Goal: Communication & Community: Answer question/provide support

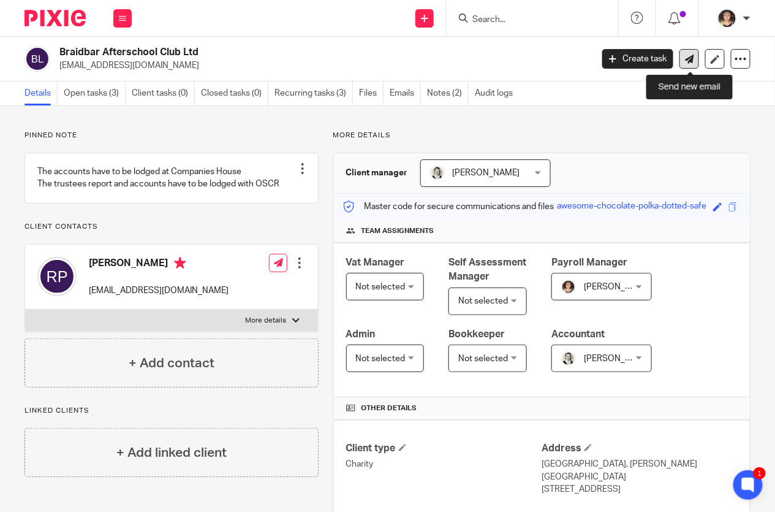
click at [688, 56] on icon at bounding box center [689, 59] width 9 height 9
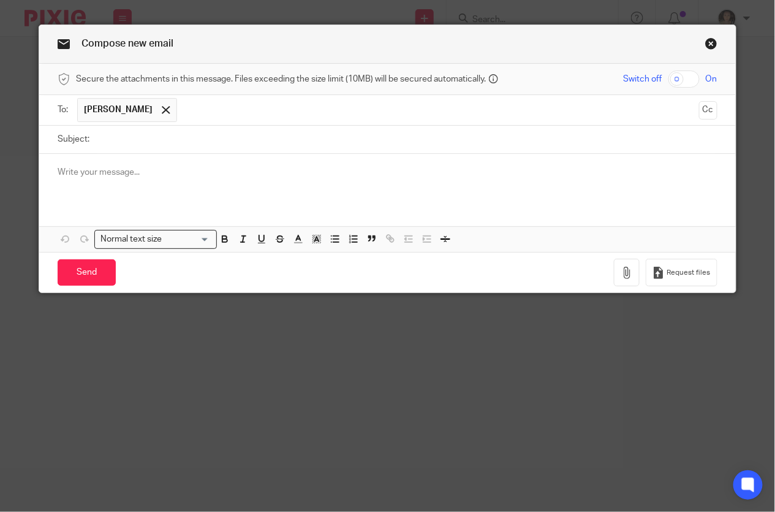
click at [177, 133] on input "Subject:" at bounding box center [407, 140] width 622 height 28
click at [105, 178] on div at bounding box center [387, 178] width 697 height 48
click at [156, 142] on input "payslips" at bounding box center [407, 140] width 622 height 28
click at [94, 140] on div "Subject: payslips and payment report" at bounding box center [388, 140] width 660 height 28
click at [97, 140] on input "payslips and payment report" at bounding box center [407, 140] width 622 height 28
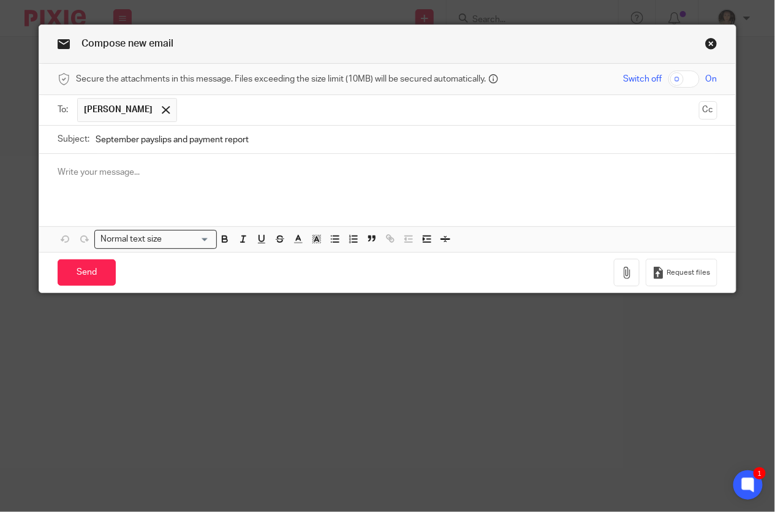
type input "September payslips and payment report"
click at [102, 170] on p at bounding box center [388, 172] width 660 height 12
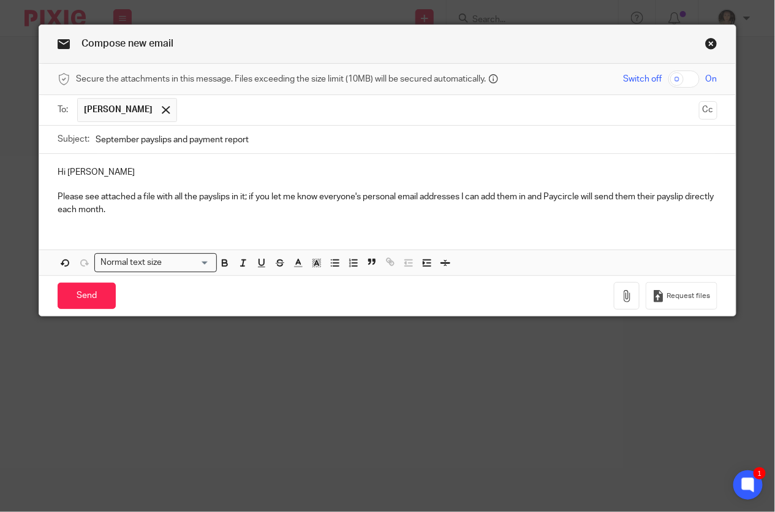
click at [251, 197] on p "Please see attached a file with all the payslips in it; if you let me know ever…" at bounding box center [388, 203] width 660 height 25
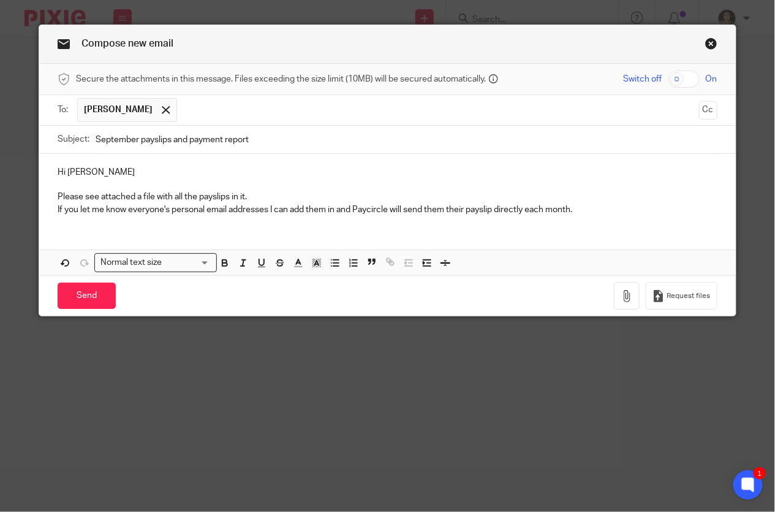
click at [600, 208] on p "If you let me know everyone's personal email addresses I can add them in and Pa…" at bounding box center [388, 209] width 660 height 12
drag, startPoint x: 357, startPoint y: 210, endPoint x: 274, endPoint y: 208, distance: 82.1
click at [274, 208] on p "If you let me know everyone's personal email addresses I can add them in and Pa…" at bounding box center [388, 209] width 660 height 12
click at [503, 206] on p "If you let me know everyone's personal email addresses Paycircle will send them…" at bounding box center [388, 209] width 660 height 12
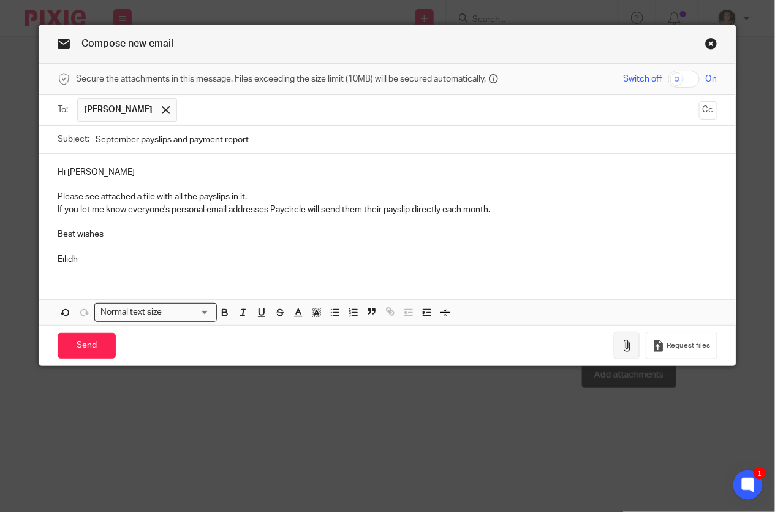
click at [629, 349] on icon "button" at bounding box center [627, 345] width 12 height 12
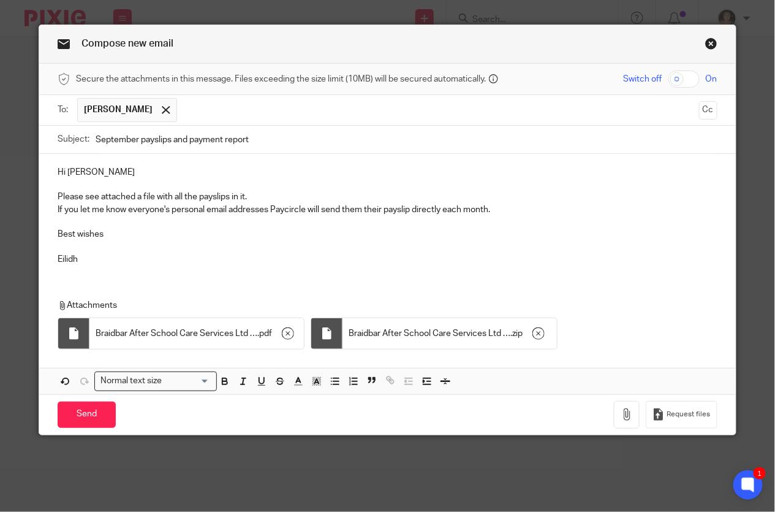
click at [687, 78] on input "checkbox" at bounding box center [683, 78] width 31 height 17
checkbox input "true"
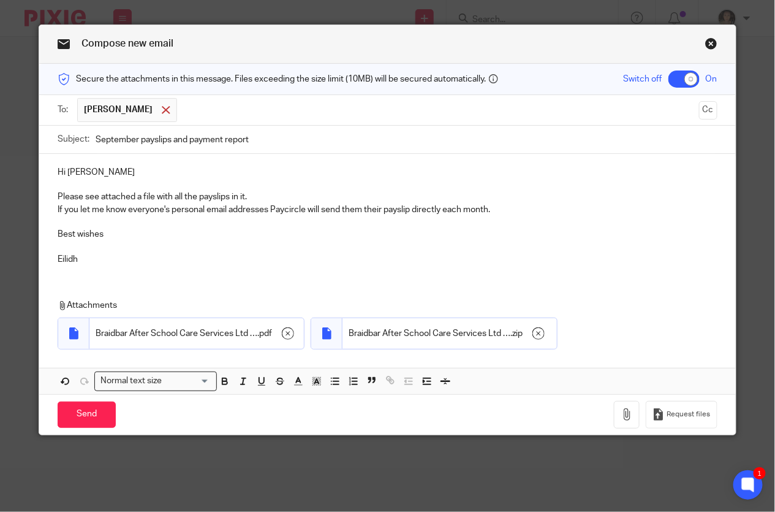
click at [159, 107] on div at bounding box center [166, 110] width 14 height 18
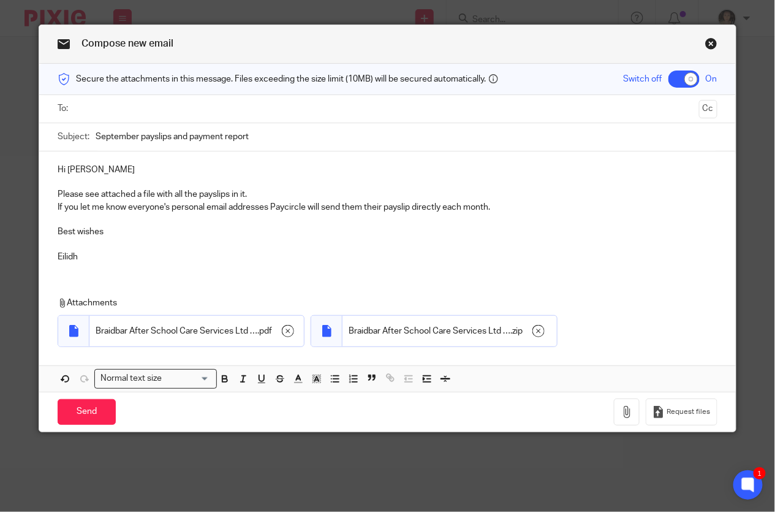
click at [139, 107] on input "text" at bounding box center [386, 109] width 613 height 14
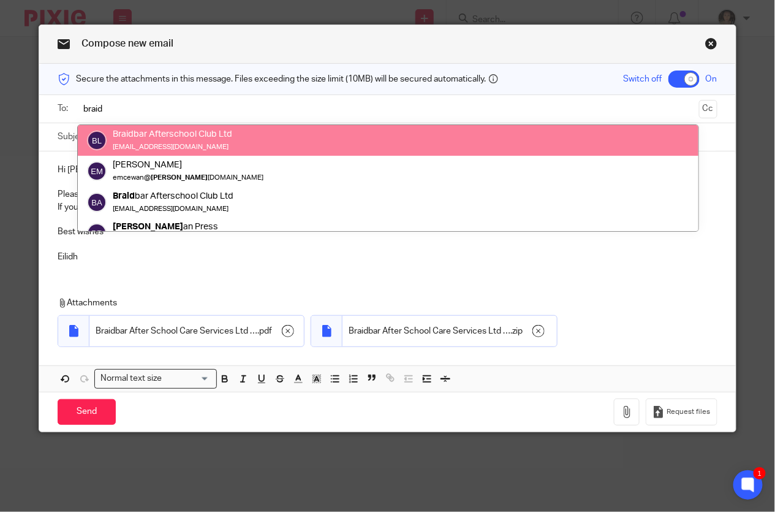
scroll to position [17, 0]
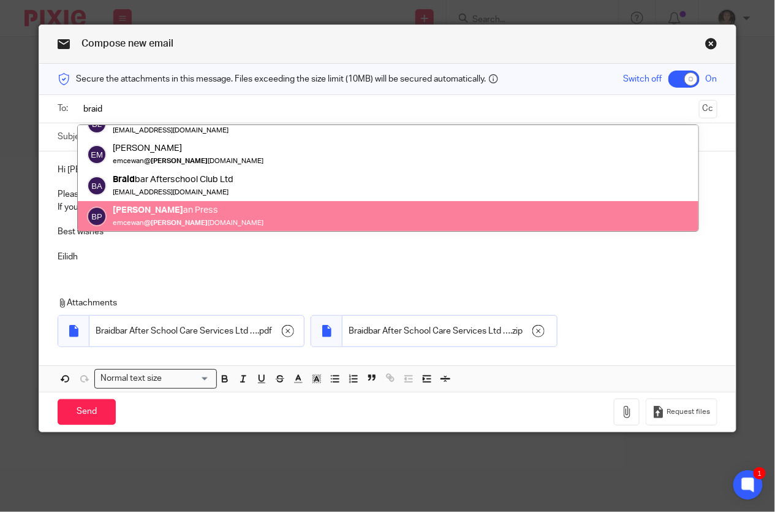
type input "braid"
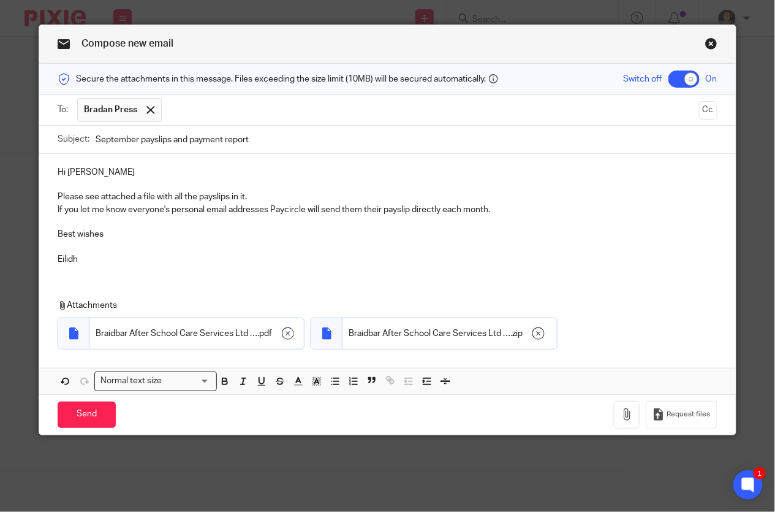
paste input "[EMAIL_ADDRESS][DOMAIN_NAME]"
type input "[EMAIL_ADDRESS][DOMAIN_NAME]"
click at [149, 112] on span at bounding box center [150, 110] width 8 height 8
click at [269, 200] on p "Please see attached a file with all the payslips in it." at bounding box center [388, 197] width 660 height 12
click at [87, 406] on input "Send" at bounding box center [87, 414] width 58 height 26
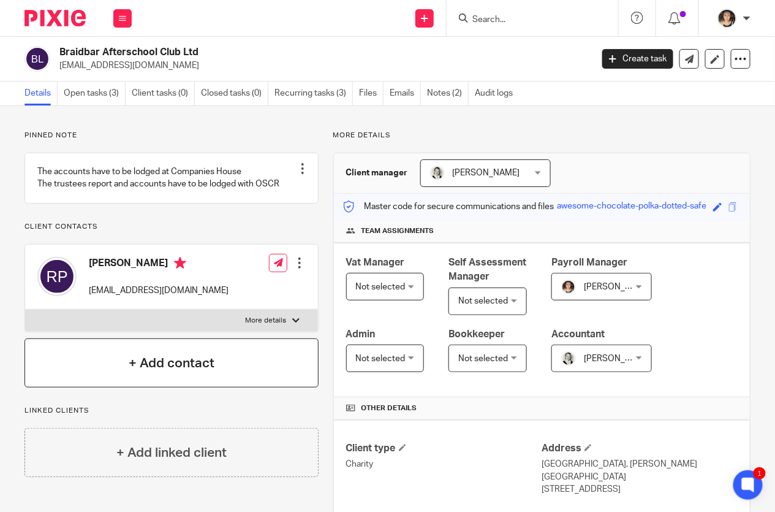
click at [180, 372] on h4 "+ Add contact" at bounding box center [172, 363] width 86 height 19
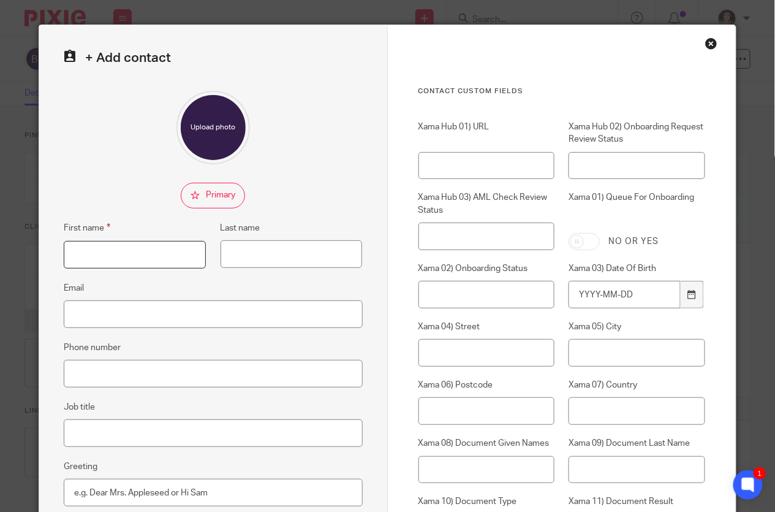
click at [115, 255] on input "First name" at bounding box center [135, 255] width 142 height 28
type input "Susan"
type input "Bryson"
paste input "[EMAIL_ADDRESS][DOMAIN_NAME]"
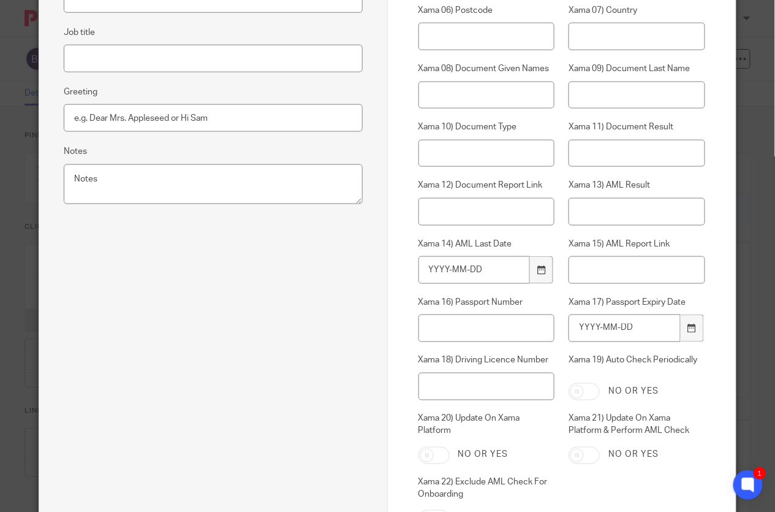
scroll to position [483, 0]
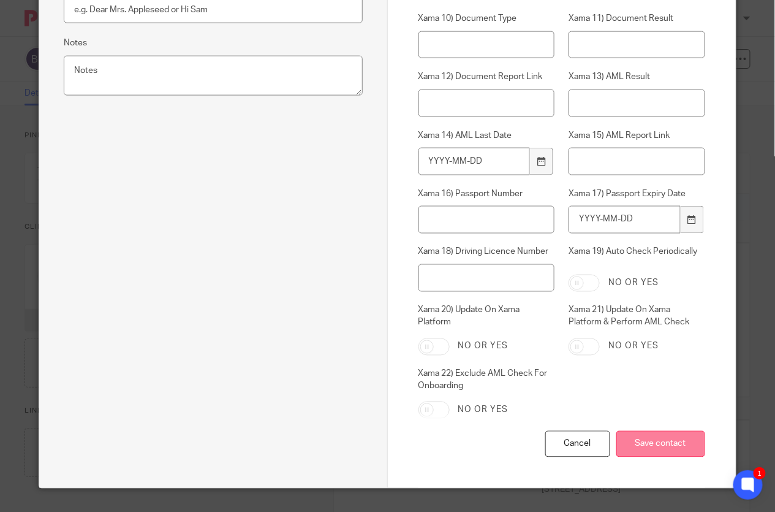
type input "[EMAIL_ADDRESS][DOMAIN_NAME]"
click at [651, 448] on input "Save contact" at bounding box center [660, 444] width 89 height 26
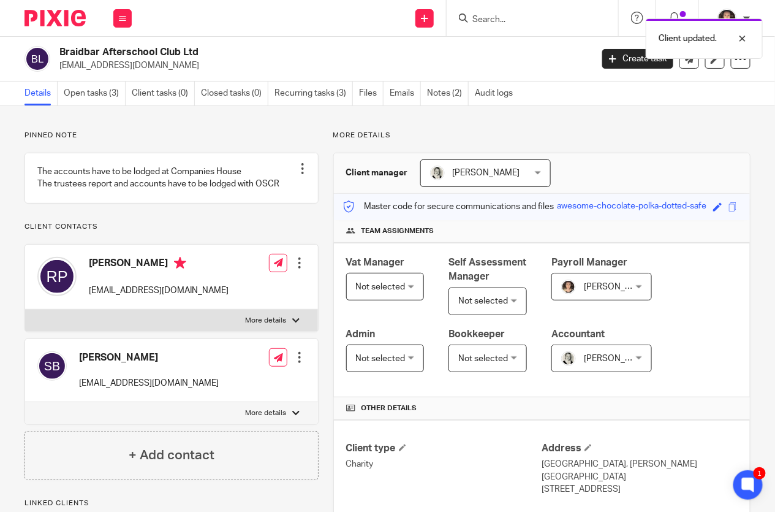
click at [301, 363] on div at bounding box center [299, 357] width 12 height 12
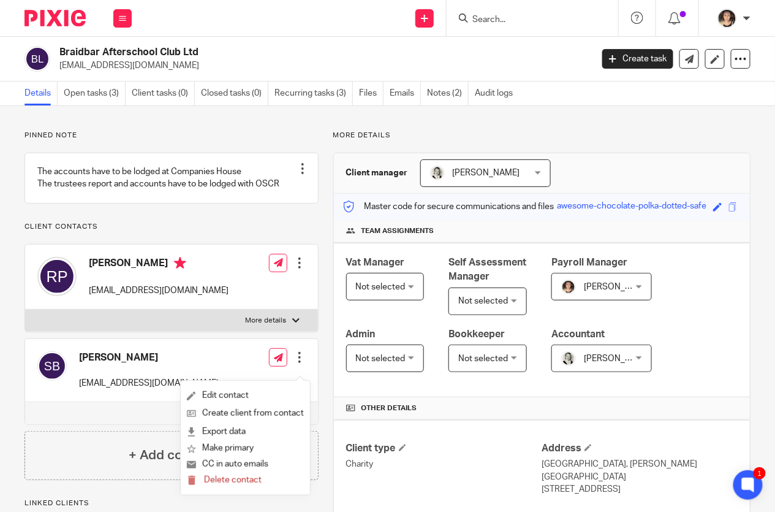
click at [103, 423] on label "More details" at bounding box center [171, 413] width 293 height 22
click at [25, 402] on input "More details" at bounding box center [25, 401] width 1 height 1
checkbox input "true"
